Goal: Task Accomplishment & Management: Complete application form

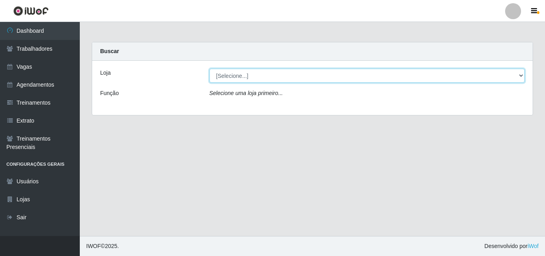
click at [243, 81] on select "[Selecione...] Famiglia Muccini - Ristorante [PERSON_NAME]" at bounding box center [367, 76] width 316 height 14
select select "267"
click at [209, 69] on select "[Selecione...] Famiglia Muccini - Ristorante João Pessoa" at bounding box center [367, 76] width 316 height 14
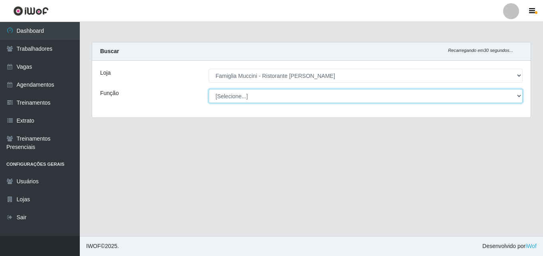
click at [241, 99] on select "[Selecione...] ASG ASG + ASG ++ Auxiliar de Cozinha Auxiliar de Cozinha + Auxil…" at bounding box center [366, 96] width 314 height 14
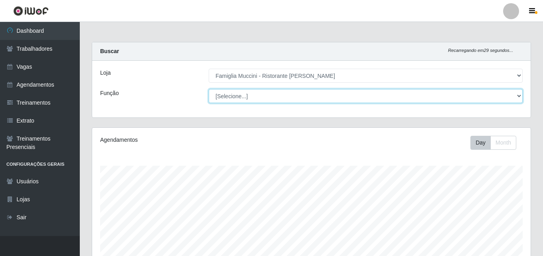
scroll to position [166, 438]
click at [209, 89] on select "[Selecione...] ASG ASG + ASG ++ Auxiliar de Cozinha Auxiliar de Cozinha + Auxil…" at bounding box center [366, 96] width 314 height 14
click at [235, 101] on select "[Selecione...] ASG ASG + ASG ++ Auxiliar de Cozinha Auxiliar de Cozinha + Auxil…" at bounding box center [366, 96] width 314 height 14
click at [209, 89] on select "[Selecione...] ASG ASG + ASG ++ Auxiliar de Cozinha Auxiliar de Cozinha + Auxil…" at bounding box center [366, 96] width 314 height 14
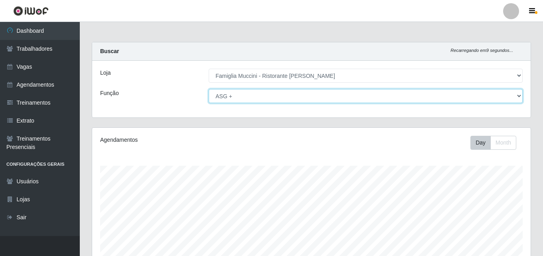
click at [229, 97] on select "[Selecione...] ASG ASG + ASG ++ Auxiliar de Cozinha Auxiliar de Cozinha + Auxil…" at bounding box center [366, 96] width 314 height 14
select select "16"
click at [209, 89] on select "[Selecione...] ASG ASG + ASG ++ Auxiliar de Cozinha Auxiliar de Cozinha + Auxil…" at bounding box center [366, 96] width 314 height 14
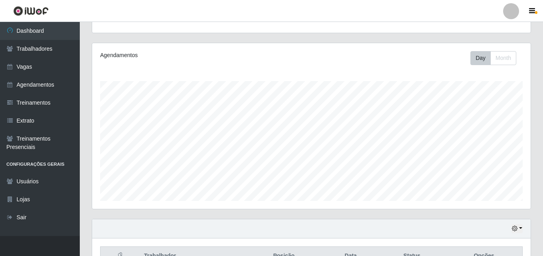
scroll to position [12, 0]
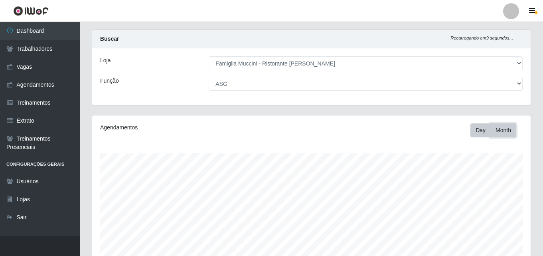
click at [509, 130] on button "Month" at bounding box center [503, 130] width 26 height 14
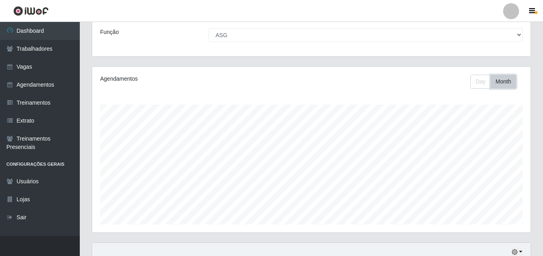
scroll to position [132, 0]
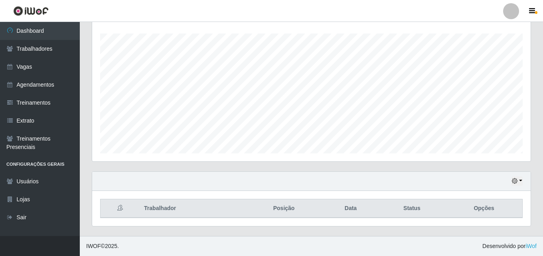
click at [378, 231] on div "Hoje 1 dia 3 dias 1 Semana Não encerrados Trabalhador Posição Data Status Opções" at bounding box center [311, 203] width 451 height 65
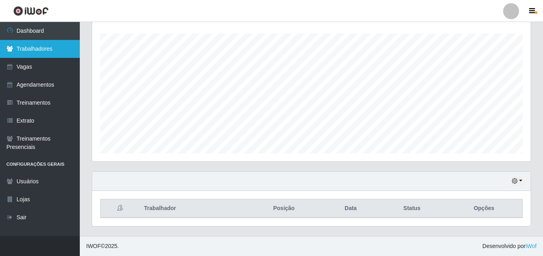
click at [39, 55] on link "Trabalhadores" at bounding box center [40, 49] width 80 height 18
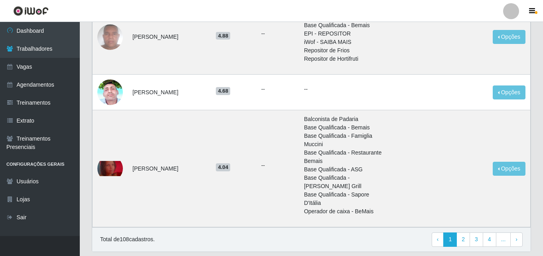
scroll to position [880, 0]
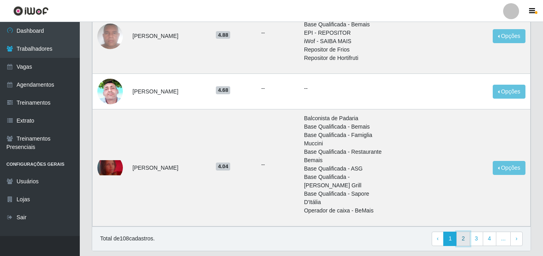
click at [465, 231] on link "2" at bounding box center [463, 238] width 14 height 14
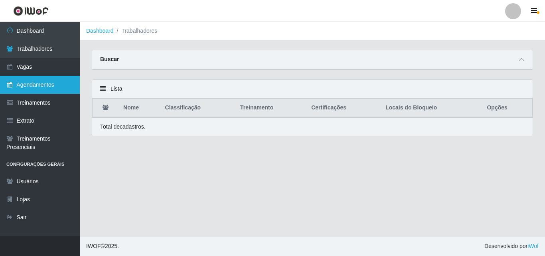
click at [44, 89] on link "Agendamentos" at bounding box center [40, 85] width 80 height 18
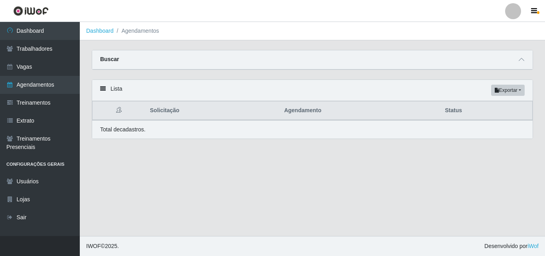
click at [180, 65] on div "Buscar" at bounding box center [312, 59] width 440 height 19
click at [515, 94] on button "Exportar" at bounding box center [508, 90] width 34 height 11
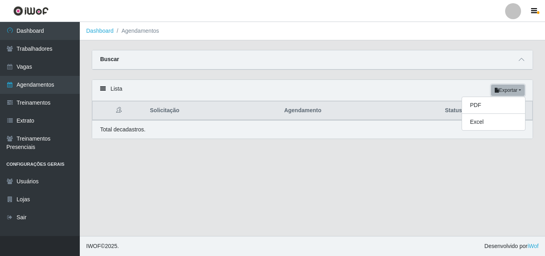
click at [515, 94] on button "Exportar" at bounding box center [508, 90] width 34 height 11
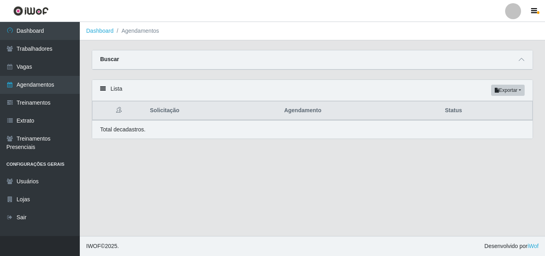
click at [516, 64] on div "Buscar" at bounding box center [312, 59] width 440 height 19
click at [518, 63] on span at bounding box center [522, 59] width 10 height 9
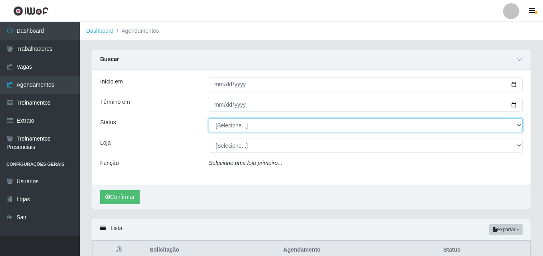
click at [363, 129] on select "[Selecione...] AGENDADO AGUARDANDO LIBERAR EM ANDAMENTO EM REVISÃO FINALIZADO C…" at bounding box center [366, 125] width 314 height 14
select select "AGENDADO"
click at [209, 118] on select "[Selecione...] AGENDADO AGUARDANDO LIBERAR EM ANDAMENTO EM REVISÃO FINALIZADO C…" at bounding box center [366, 125] width 314 height 14
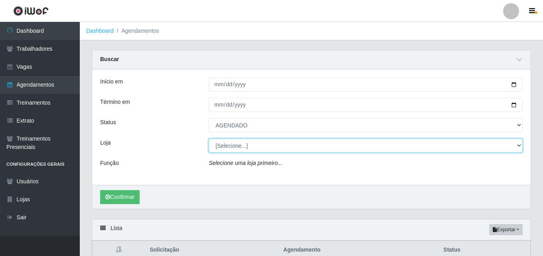
click at [332, 147] on select "[Selecione...] Famiglia [PERSON_NAME] - Ristorante [PERSON_NAME]" at bounding box center [366, 145] width 314 height 14
select select "267"
click at [209, 139] on select "[Selecione...] Famiglia [PERSON_NAME] - Ristorante [PERSON_NAME]" at bounding box center [366, 145] width 314 height 14
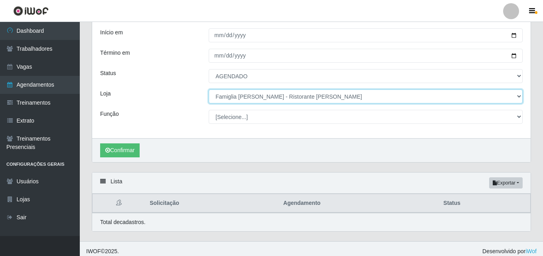
scroll to position [55, 0]
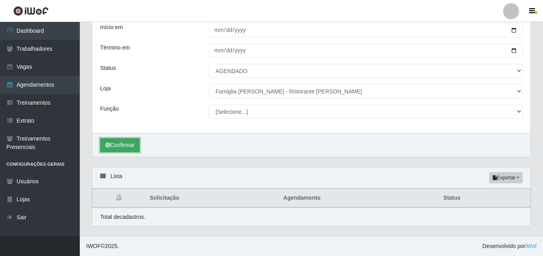
click at [126, 148] on button "Confirmar" at bounding box center [119, 145] width 39 height 14
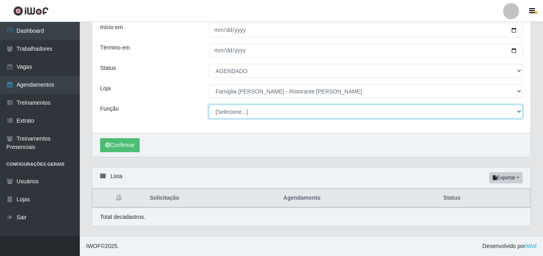
click at [311, 112] on select "[Selecione...] ASG ASG + ASG ++ Auxiliar de Cozinha Auxiliar de Cozinha + Auxil…" at bounding box center [366, 112] width 314 height 14
select select "16"
click at [209, 105] on select "[Selecione...] ASG ASG + ASG ++ Auxiliar de Cozinha Auxiliar de Cozinha + Auxil…" at bounding box center [366, 112] width 314 height 14
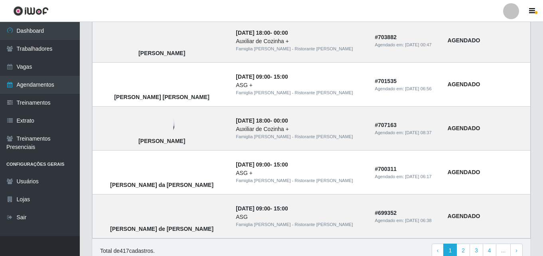
scroll to position [719, 0]
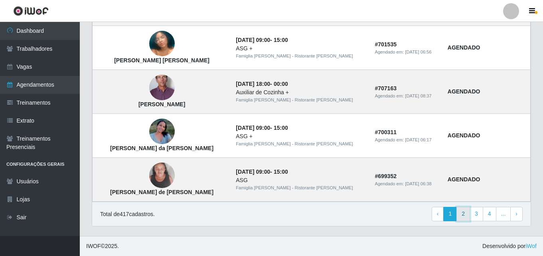
click at [467, 218] on link "2" at bounding box center [463, 214] width 14 height 14
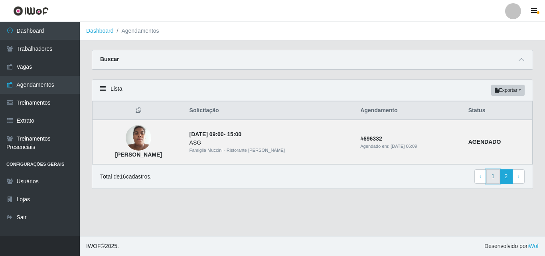
click at [494, 179] on link "1" at bounding box center [493, 176] width 14 height 14
